Goal: Task Accomplishment & Management: Use online tool/utility

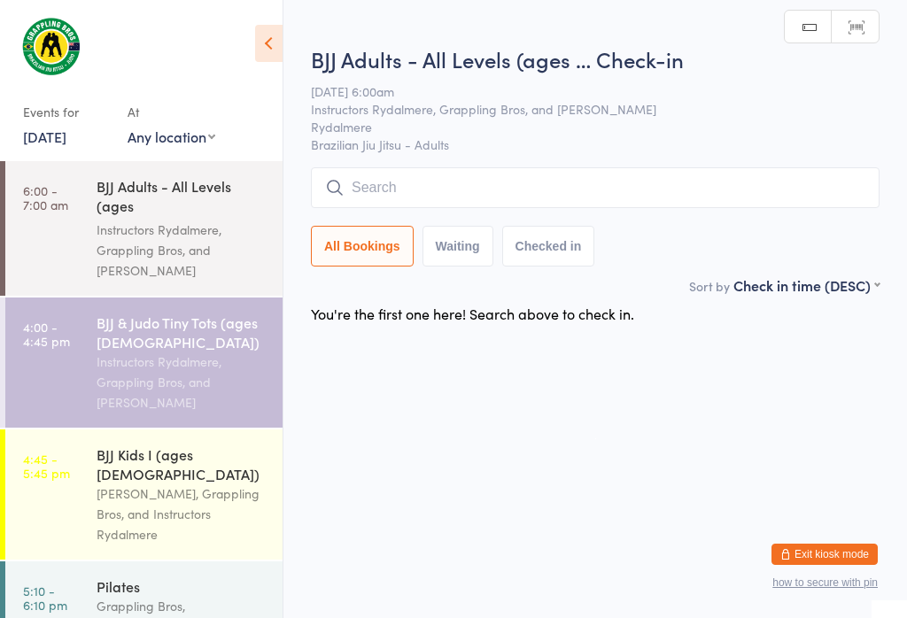
click at [530, 189] on input "search" at bounding box center [595, 187] width 568 height 41
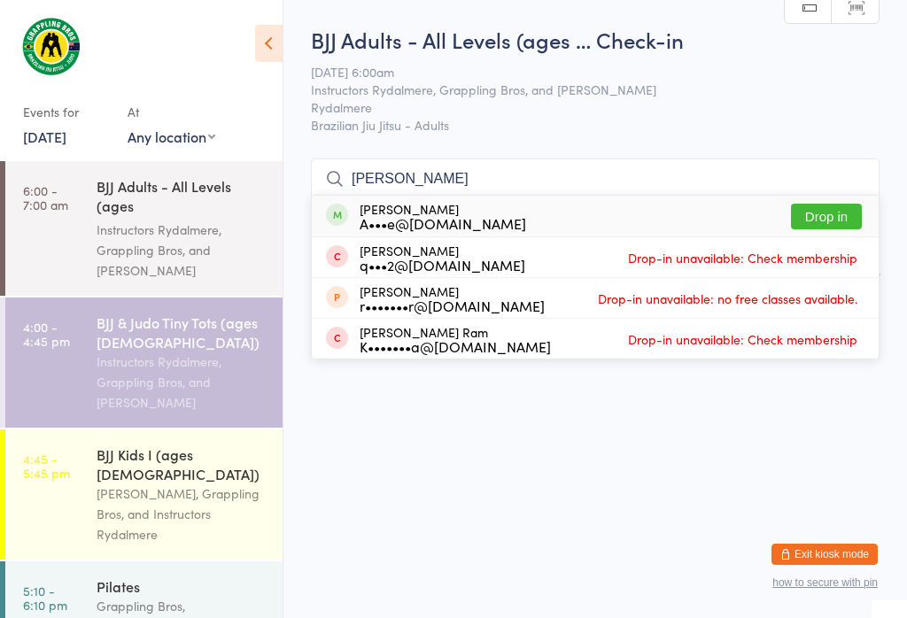
type input "[PERSON_NAME]"
click at [830, 204] on button "Drop in" at bounding box center [826, 217] width 71 height 26
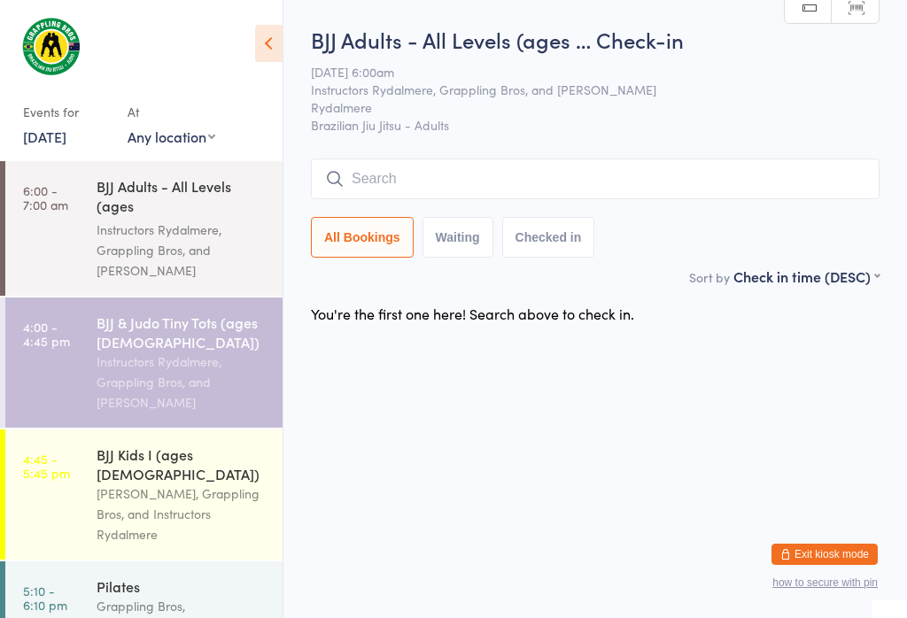
scroll to position [0, 0]
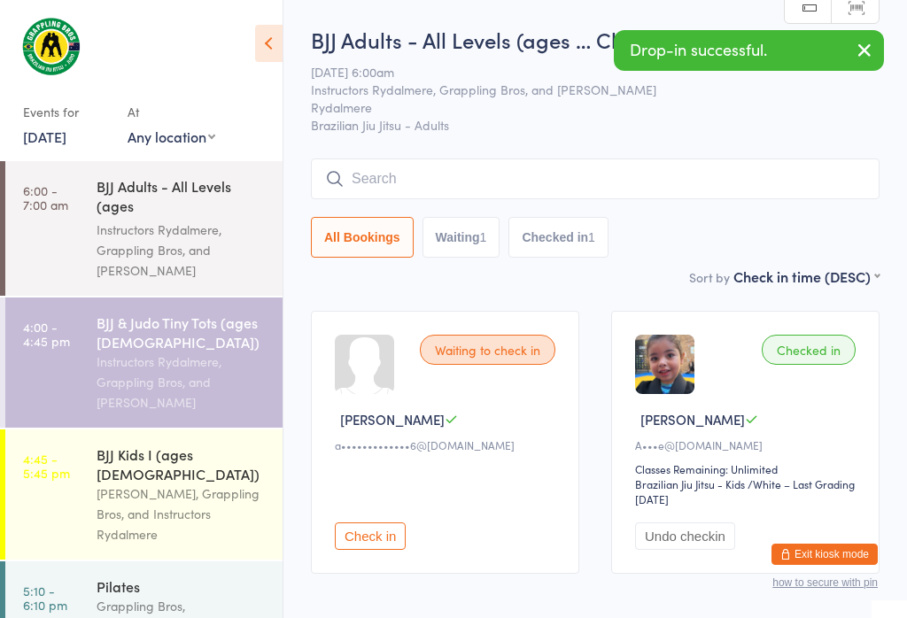
click at [459, 193] on input "search" at bounding box center [595, 179] width 568 height 41
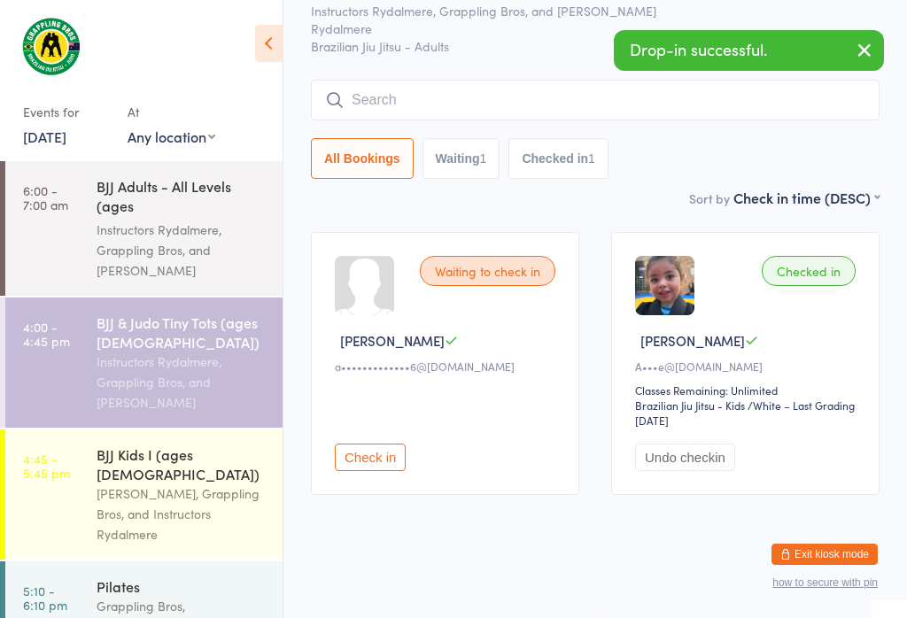
scroll to position [160, 0]
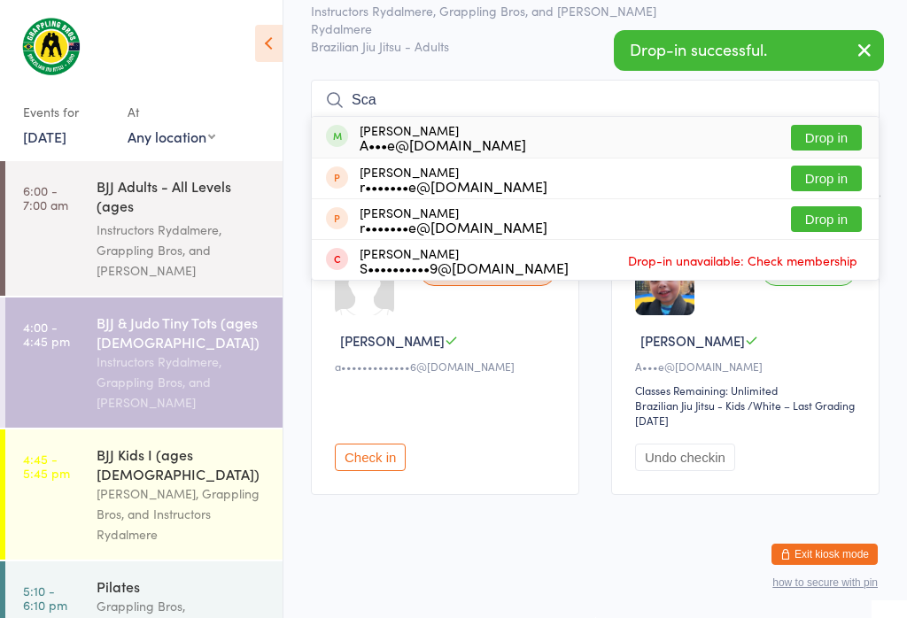
type input "Sca"
click at [825, 125] on button "Drop in" at bounding box center [826, 138] width 71 height 26
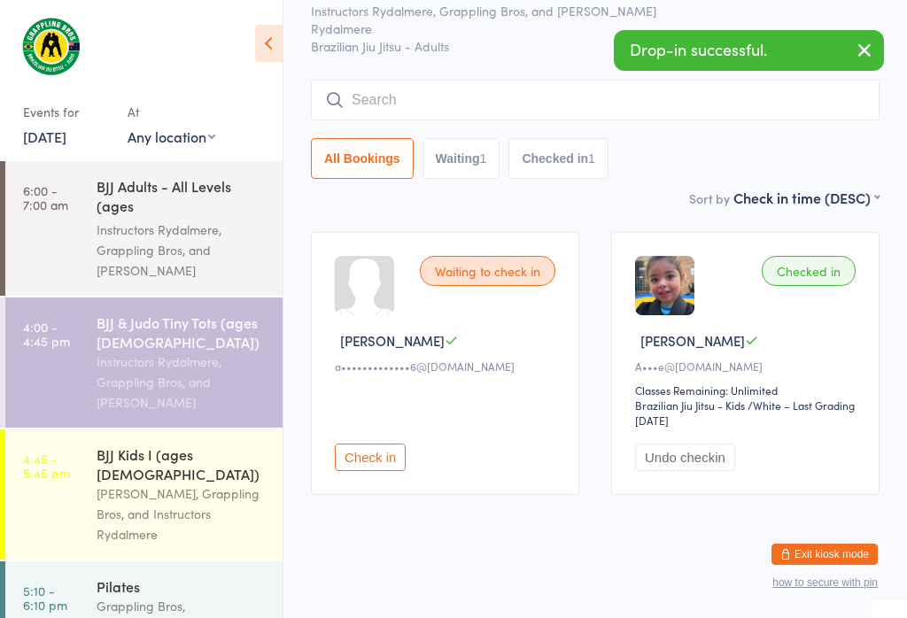
scroll to position [95, 0]
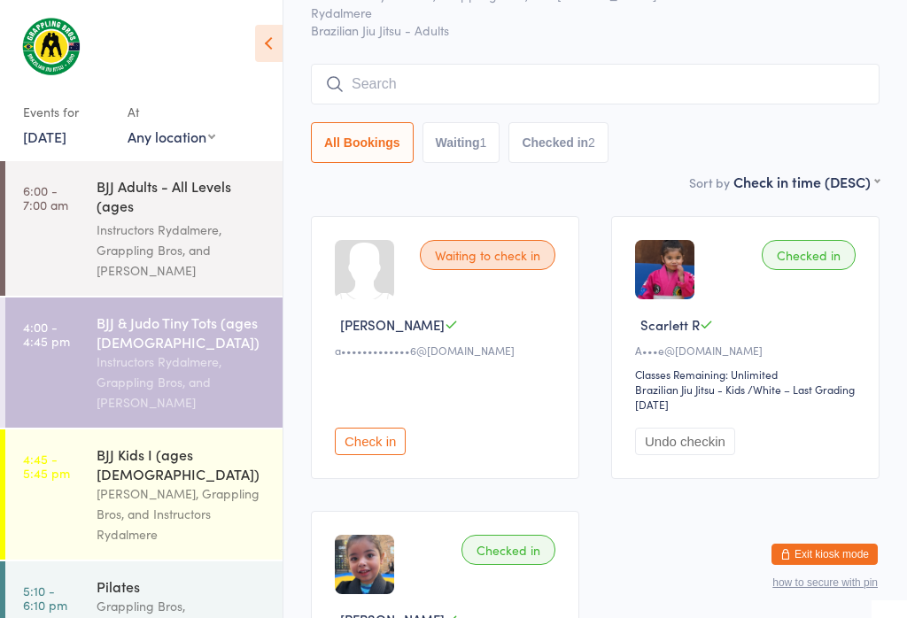
click at [393, 81] on input "search" at bounding box center [595, 84] width 568 height 41
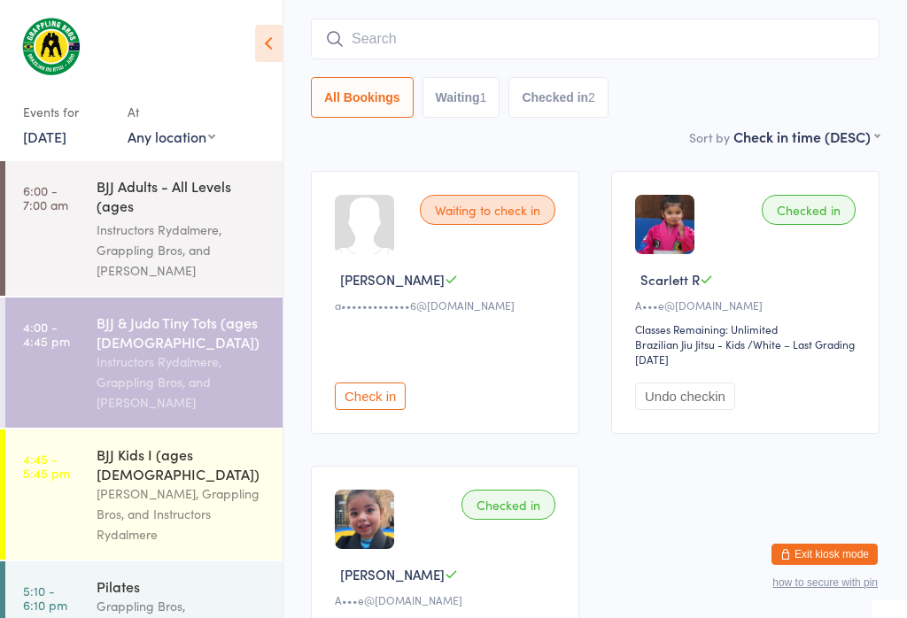
scroll to position [160, 0]
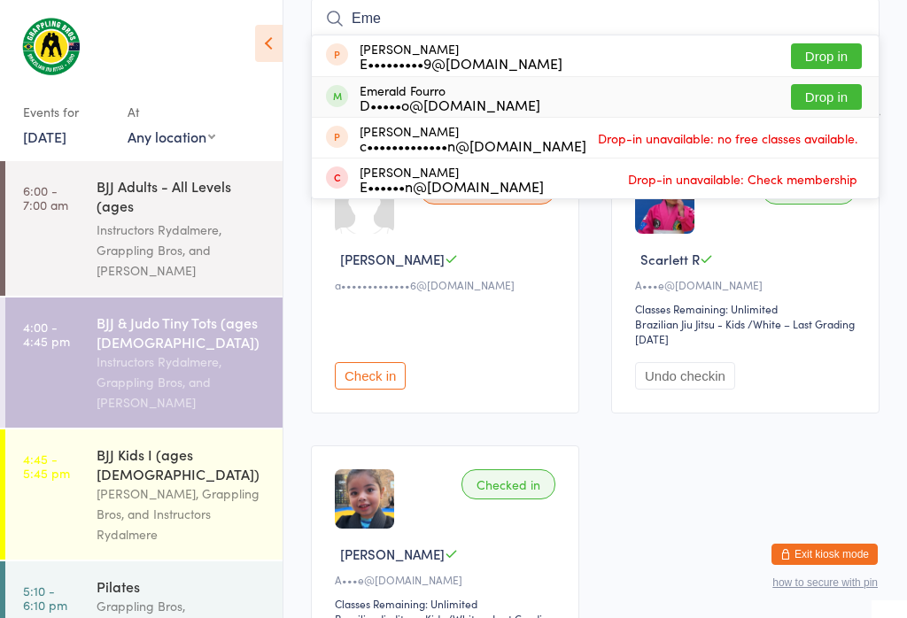
type input "Eme"
click at [822, 108] on button "Drop in" at bounding box center [826, 97] width 71 height 26
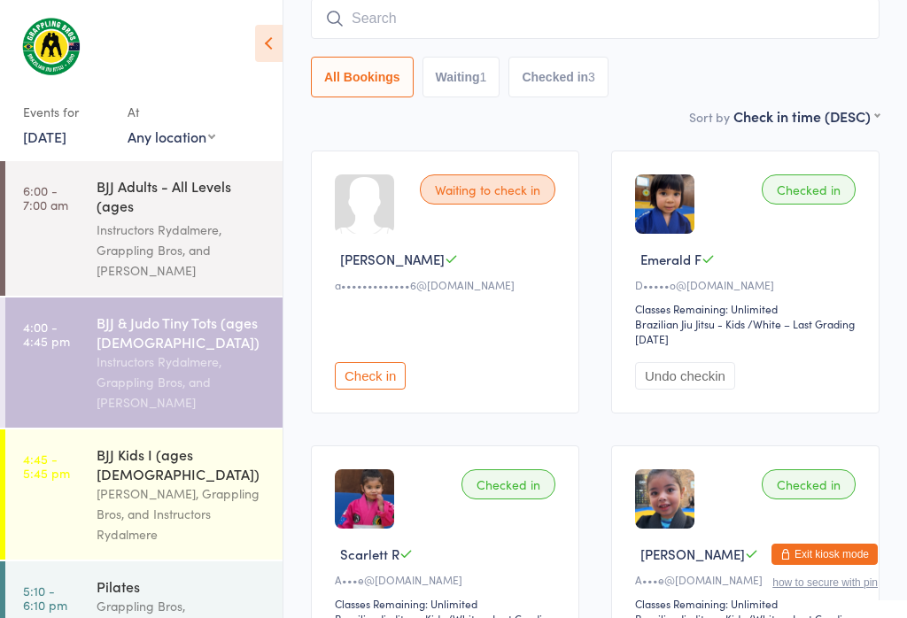
click at [561, 35] on input "search" at bounding box center [595, 18] width 568 height 41
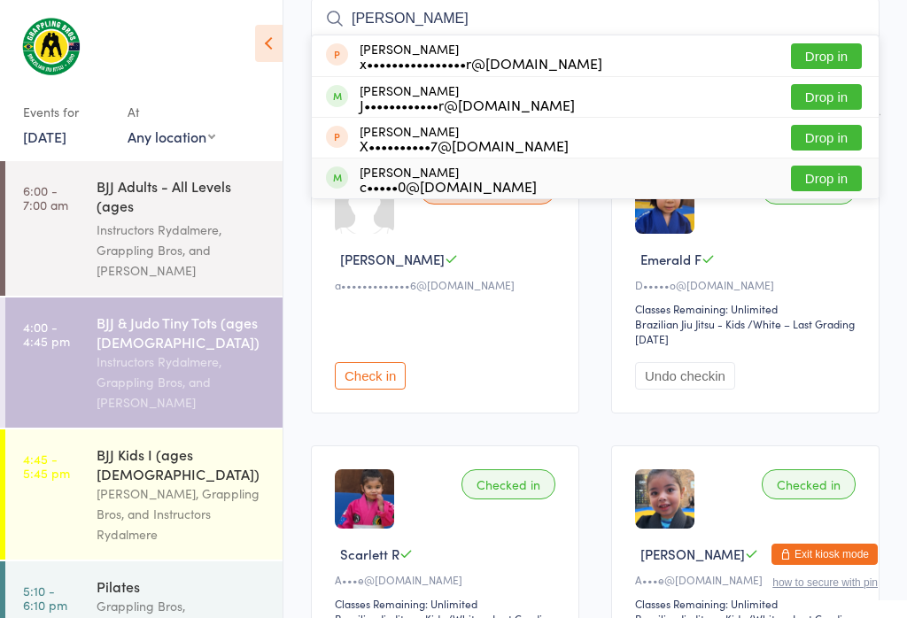
type input "[PERSON_NAME]"
click at [830, 191] on button "Drop in" at bounding box center [826, 179] width 71 height 26
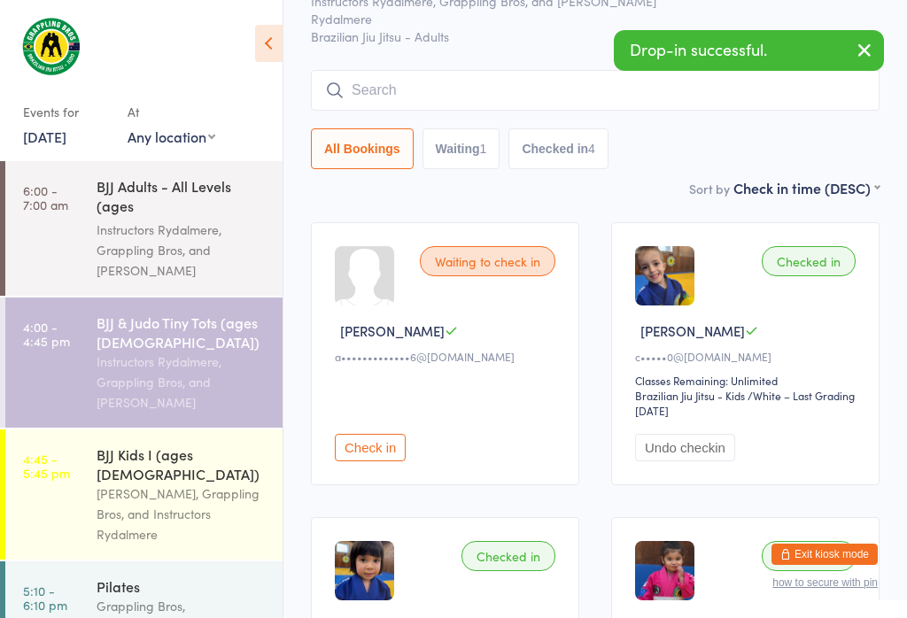
scroll to position [89, 0]
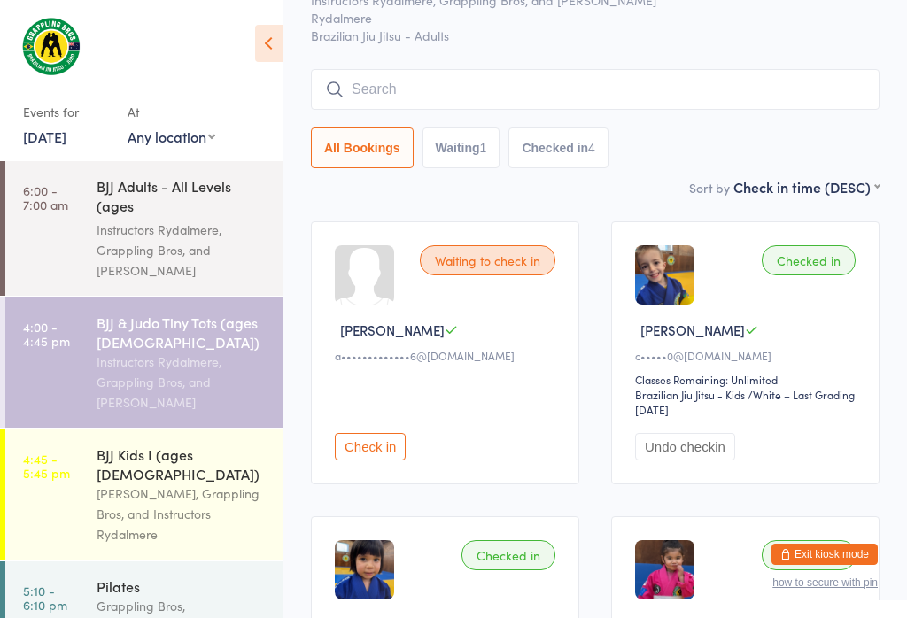
click at [632, 72] on input "search" at bounding box center [595, 89] width 568 height 41
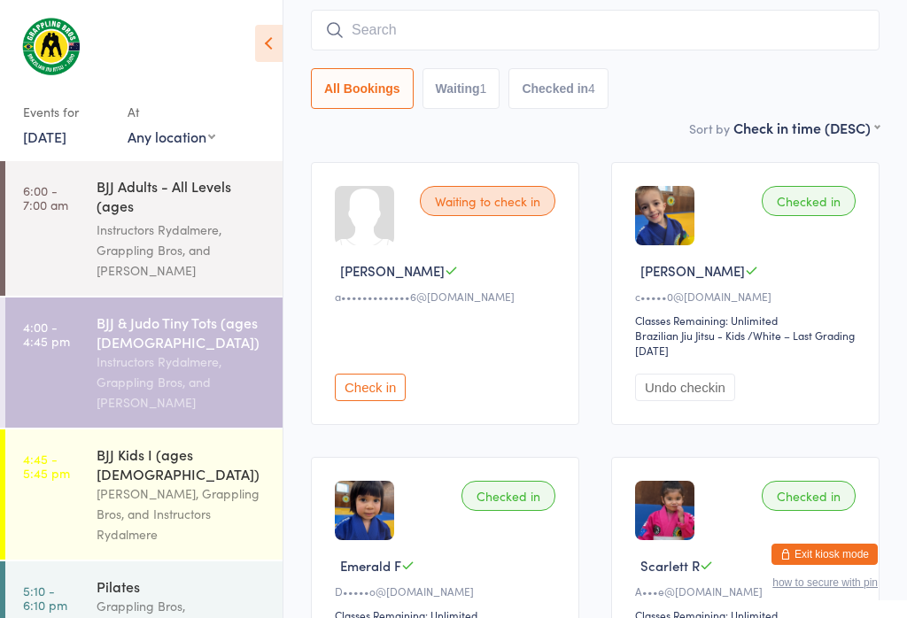
scroll to position [160, 0]
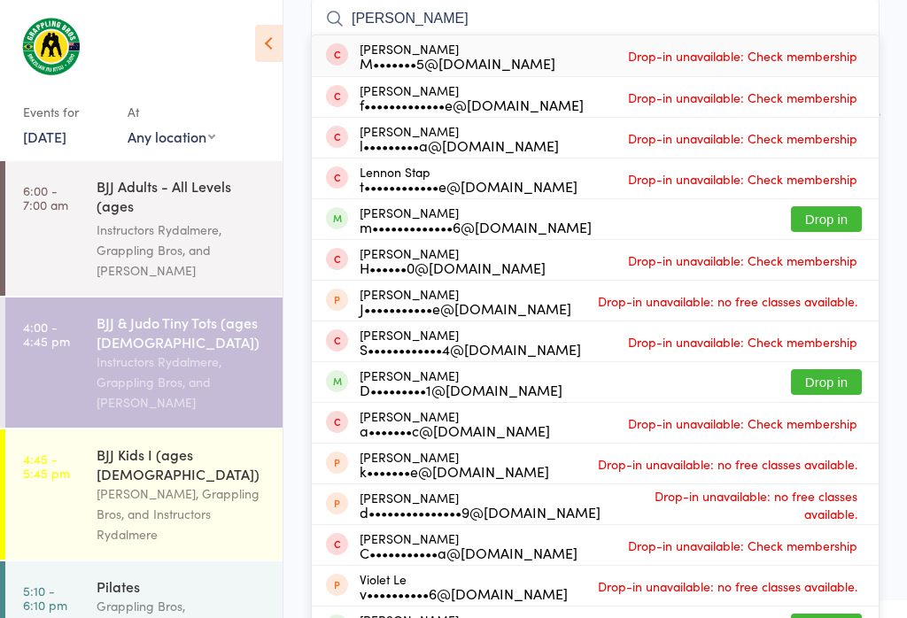
type input "[PERSON_NAME]"
click at [848, 213] on button "Drop in" at bounding box center [826, 219] width 71 height 26
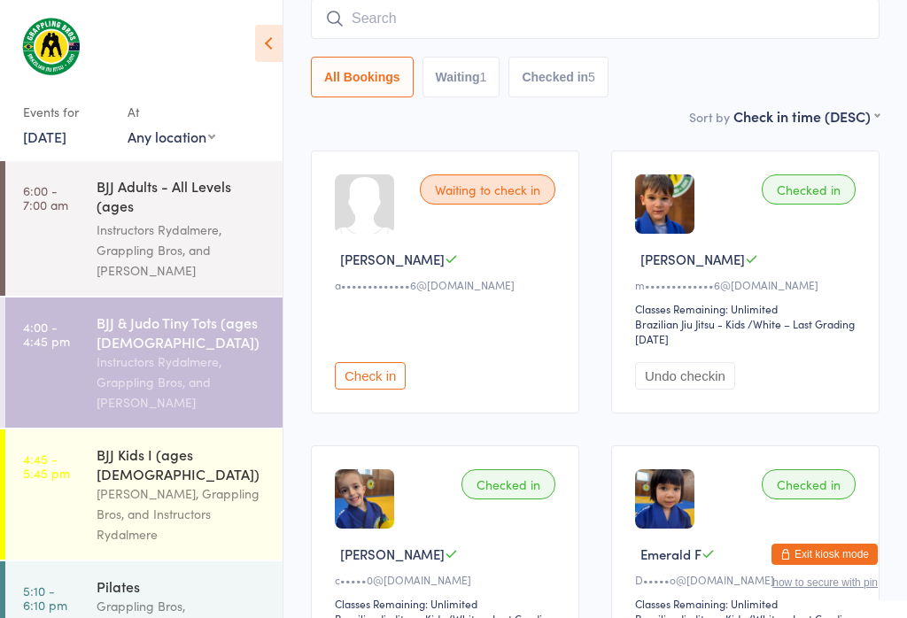
click at [455, 28] on input "search" at bounding box center [595, 18] width 568 height 41
click at [384, 32] on input "search" at bounding box center [595, 18] width 568 height 41
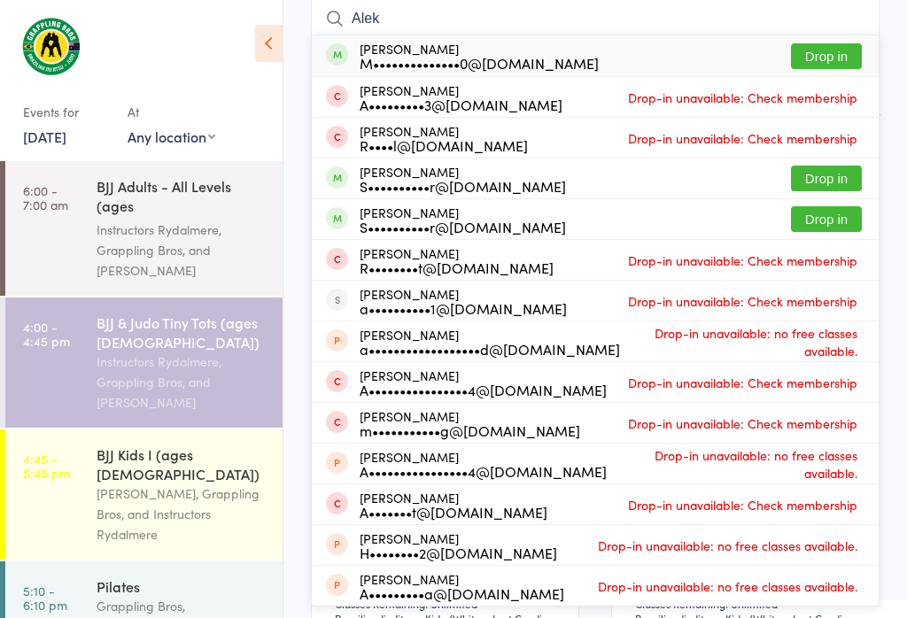
type input "Alek"
click at [844, 50] on button "Drop in" at bounding box center [826, 56] width 71 height 26
